Goal: Information Seeking & Learning: Find specific fact

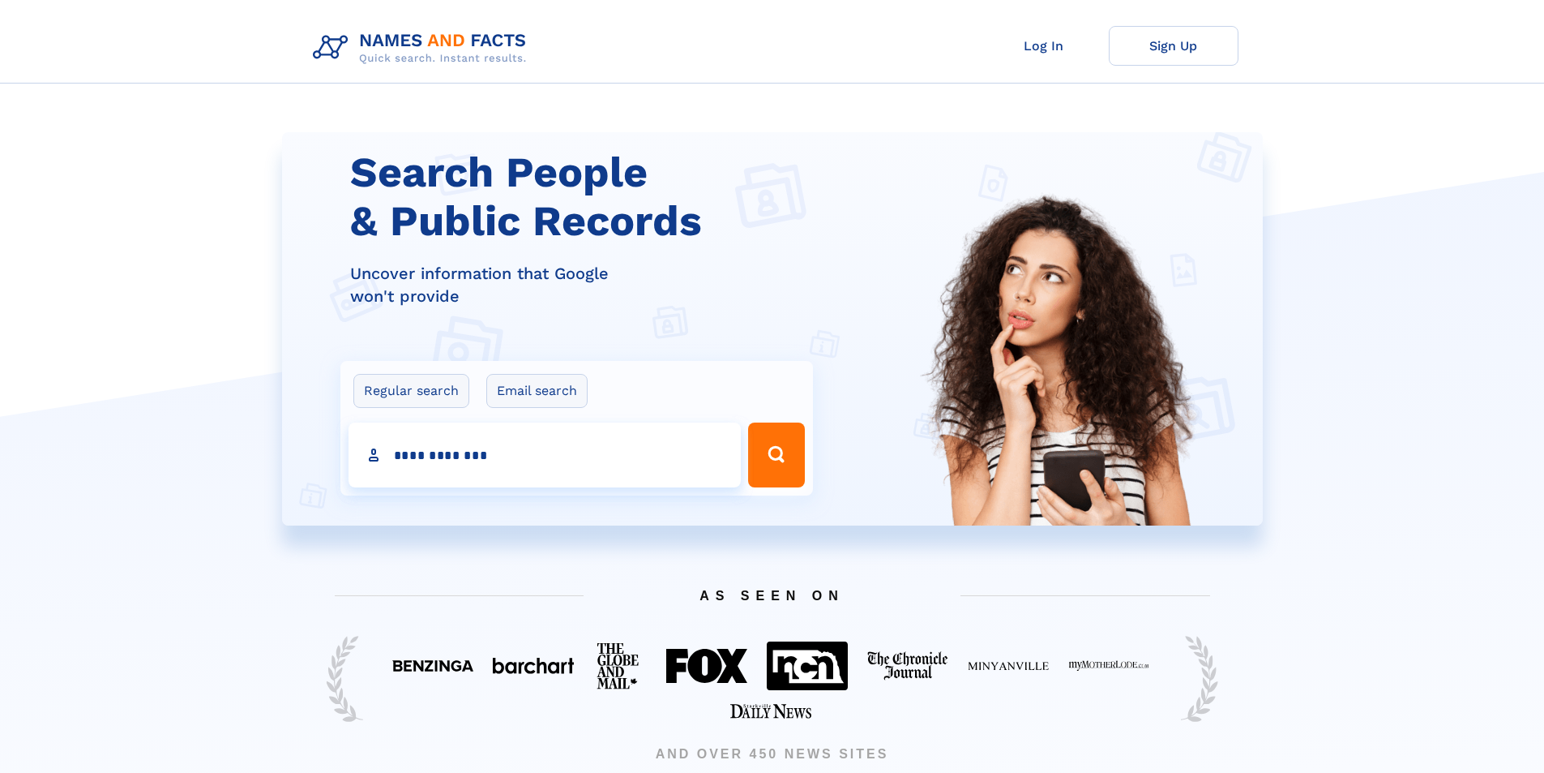
type input "**********"
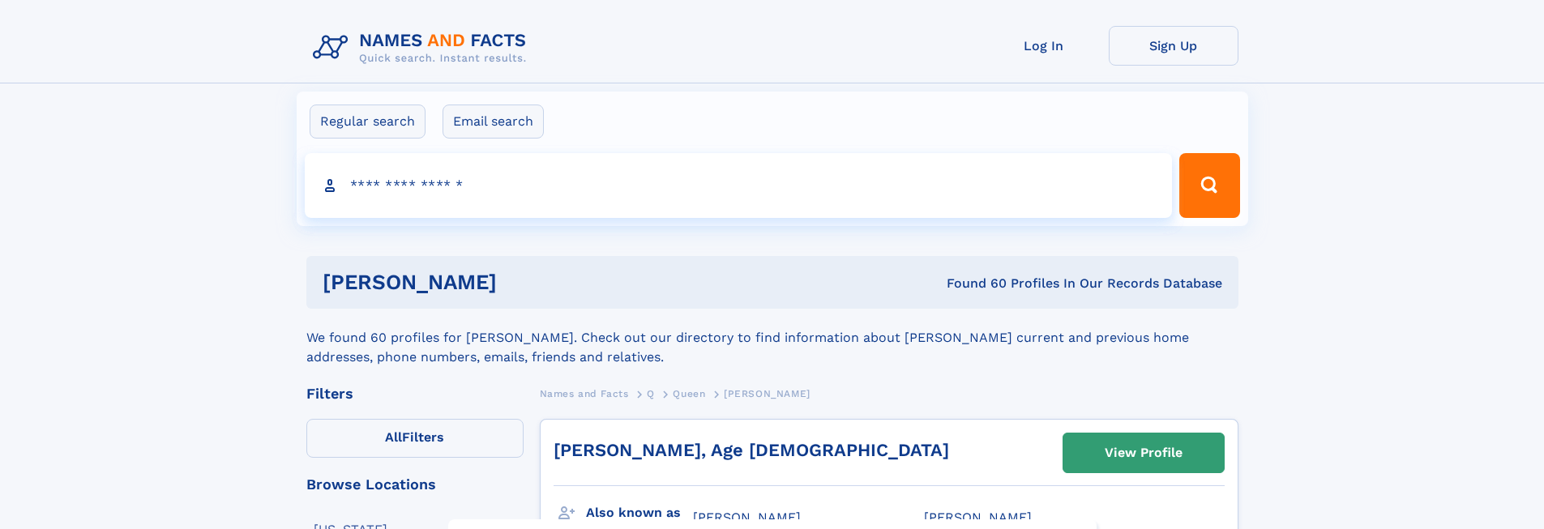
click input "**" at bounding box center [0, 0] width 0 height 0
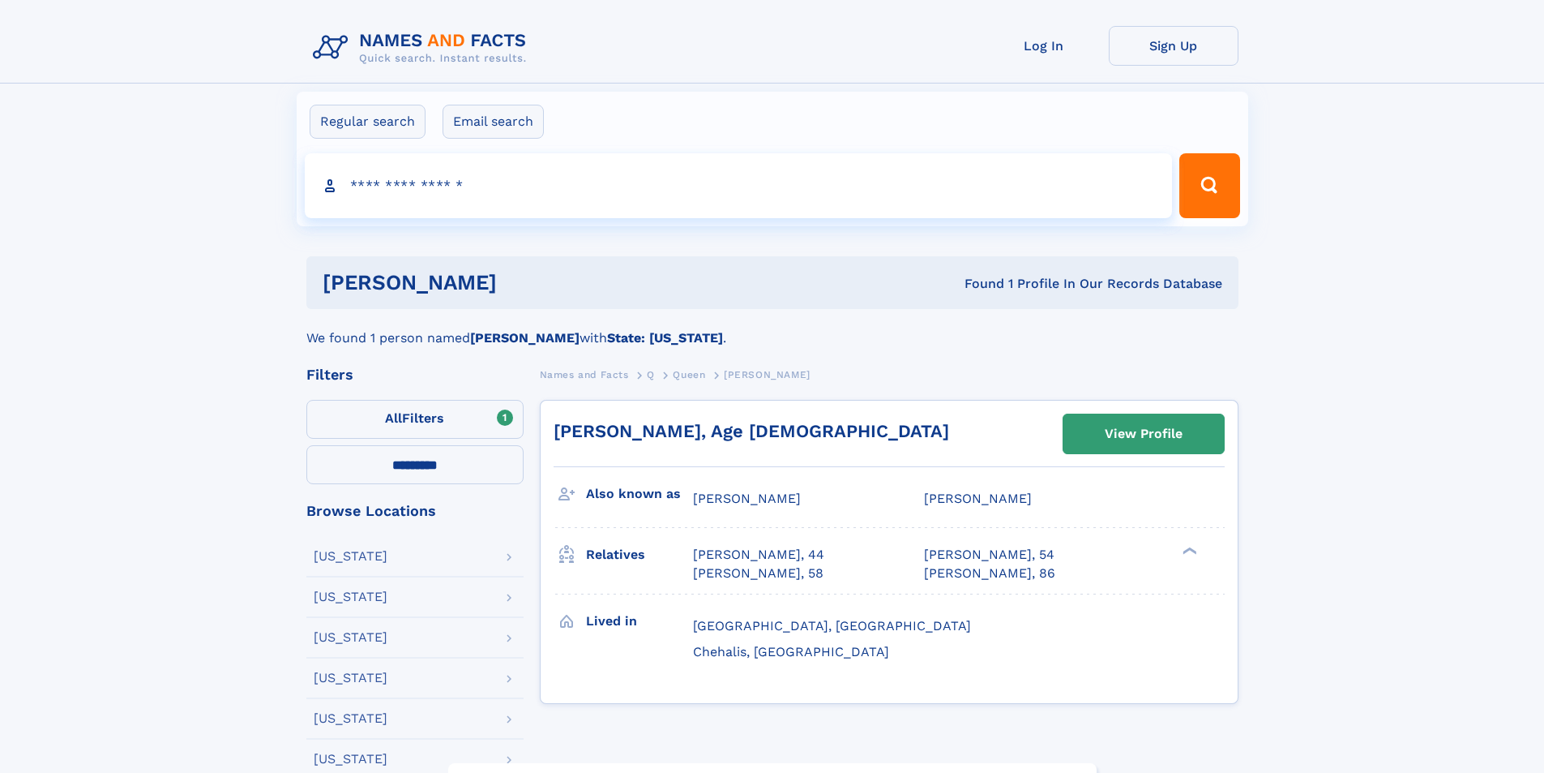
select select "**"
